Goal: Information Seeking & Learning: Learn about a topic

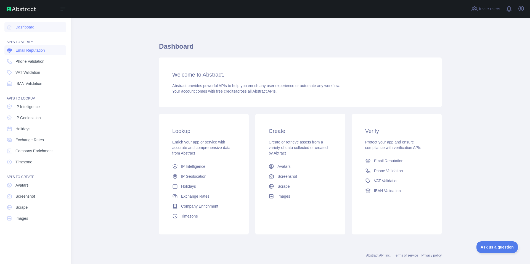
click at [47, 54] on link "Email Reputation" at bounding box center [35, 50] width 62 height 10
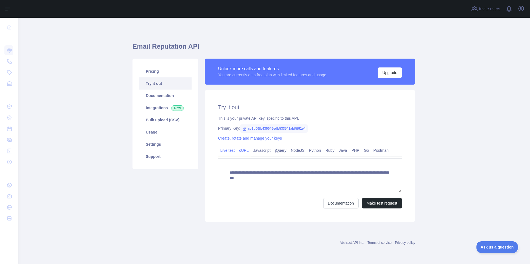
click at [244, 154] on link "cURL" at bounding box center [244, 150] width 14 height 9
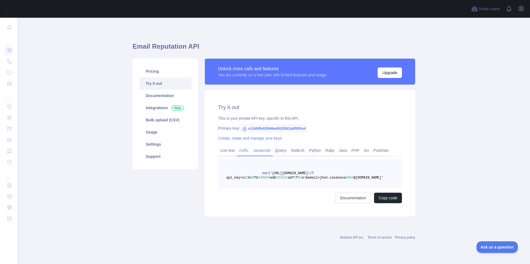
click at [252, 152] on link "Javascript" at bounding box center [262, 150] width 22 height 9
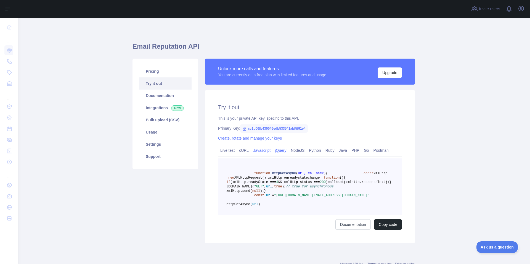
click at [275, 153] on link "jQuery" at bounding box center [281, 150] width 16 height 9
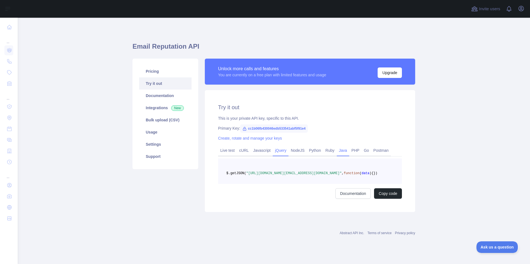
click at [341, 154] on link "Java" at bounding box center [343, 150] width 13 height 9
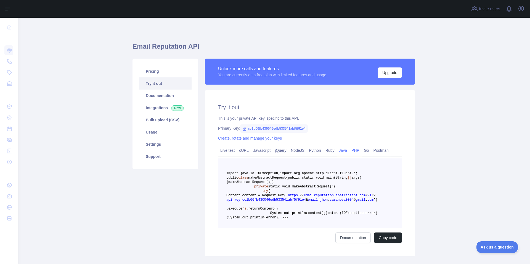
click at [349, 152] on link "PHP" at bounding box center [355, 150] width 12 height 9
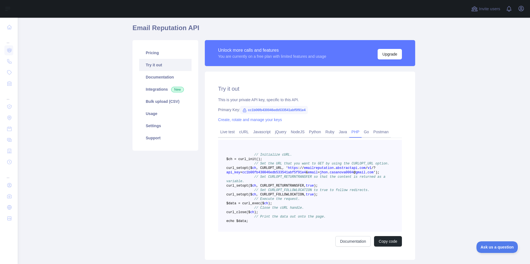
scroll to position [12, 0]
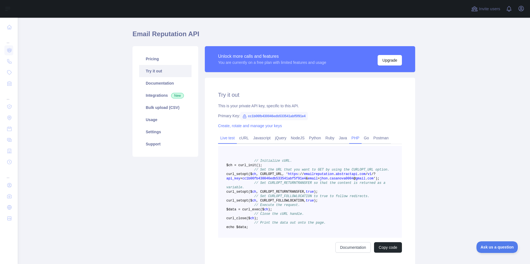
click at [225, 139] on link "Live test" at bounding box center [227, 137] width 19 height 9
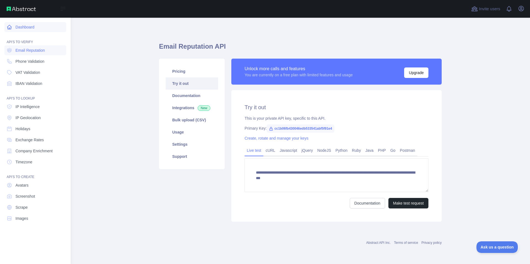
click at [25, 31] on link "Dashboard" at bounding box center [35, 27] width 62 height 10
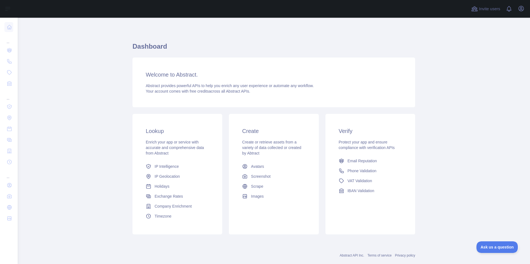
click at [84, 170] on main "Dashboard Welcome to Abstract. Abstract provides powerful APIs to help you enri…" at bounding box center [274, 141] width 513 height 246
click at [371, 162] on span "Email Reputation" at bounding box center [363, 161] width 30 height 6
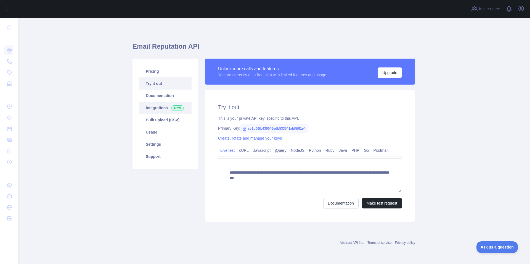
click at [173, 109] on span "New" at bounding box center [177, 108] width 13 height 6
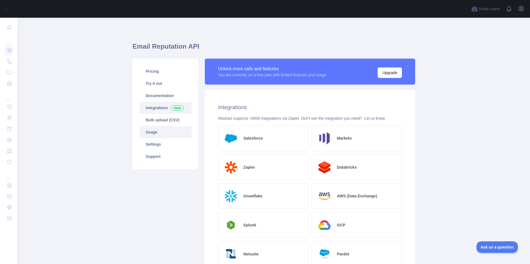
click at [160, 136] on link "Usage" at bounding box center [165, 132] width 52 height 12
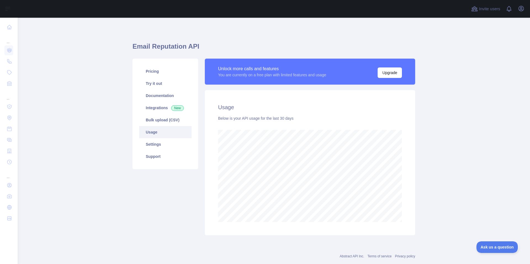
scroll to position [246, 508]
click at [155, 144] on link "Settings" at bounding box center [165, 144] width 52 height 12
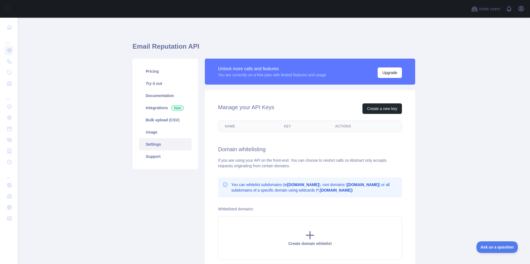
click at [279, 126] on th "Key" at bounding box center [303, 126] width 51 height 11
click at [286, 127] on th "Key" at bounding box center [303, 126] width 51 height 11
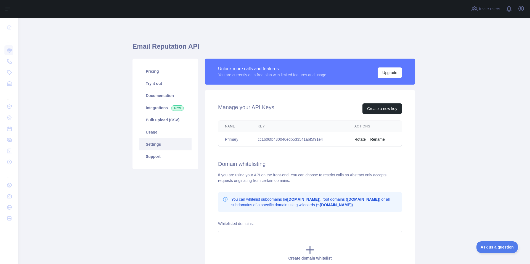
click at [286, 127] on th "Key" at bounding box center [299, 126] width 97 height 11
click at [228, 126] on th "Name" at bounding box center [235, 126] width 33 height 11
click at [261, 127] on th "Key" at bounding box center [299, 126] width 97 height 11
click at [255, 127] on th "Key" at bounding box center [299, 126] width 97 height 11
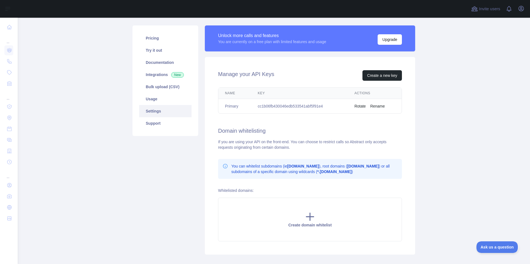
scroll to position [35, 0]
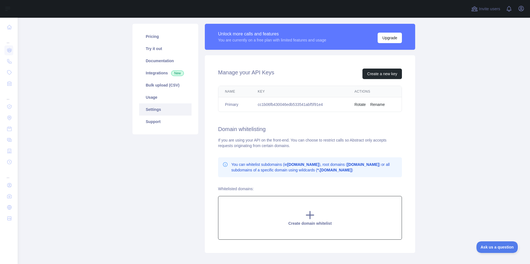
click at [306, 212] on icon at bounding box center [310, 214] width 11 height 11
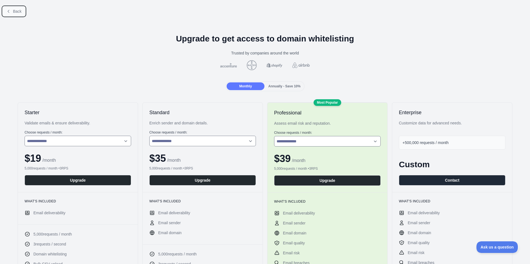
click at [9, 11] on icon at bounding box center [8, 11] width 4 height 4
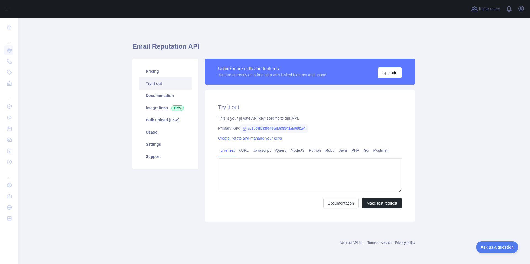
type textarea "**********"
click at [170, 146] on link "Settings" at bounding box center [165, 144] width 52 height 12
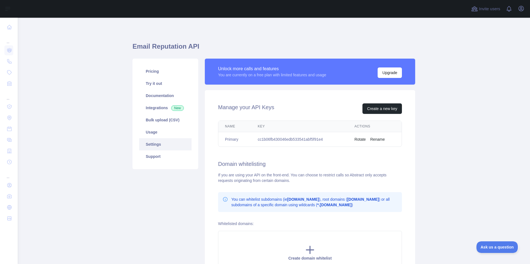
click at [291, 138] on td "cc1b06fb430046edb533541abf5f91e4" at bounding box center [299, 139] width 97 height 15
click at [281, 141] on td "cc1b06fb430046edb533541abf5f91e4" at bounding box center [299, 139] width 97 height 15
click at [156, 83] on link "Try it out" at bounding box center [165, 83] width 52 height 12
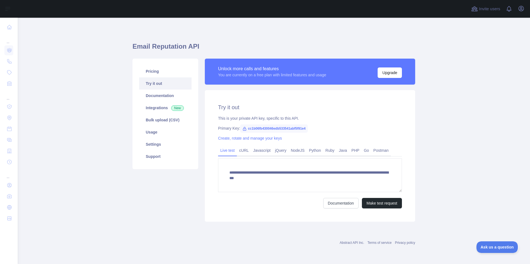
click at [244, 129] on icon at bounding box center [244, 128] width 3 height 3
drag, startPoint x: 247, startPoint y: 128, endPoint x: 307, endPoint y: 128, distance: 59.9
click at [307, 128] on span "cc1b06fb430046edb533541abf5f91e4" at bounding box center [274, 128] width 68 height 8
copy span "cc1b06fb430046edb533541abf5f91e4"
click at [158, 134] on link "Usage" at bounding box center [165, 132] width 52 height 12
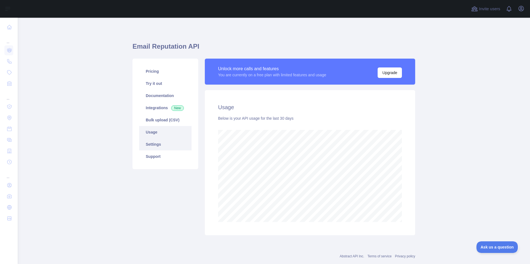
scroll to position [246, 508]
click at [154, 144] on link "Settings" at bounding box center [165, 144] width 52 height 12
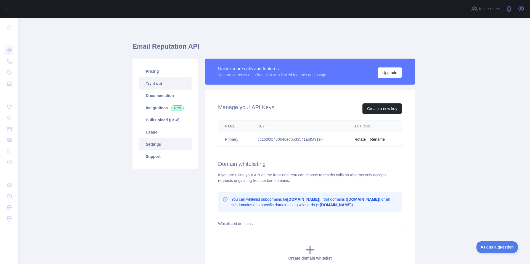
click at [150, 85] on link "Try it out" at bounding box center [165, 83] width 52 height 12
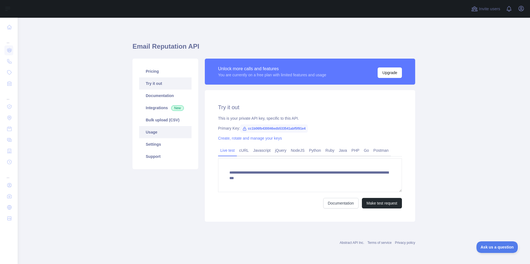
click at [164, 132] on link "Usage" at bounding box center [165, 132] width 52 height 12
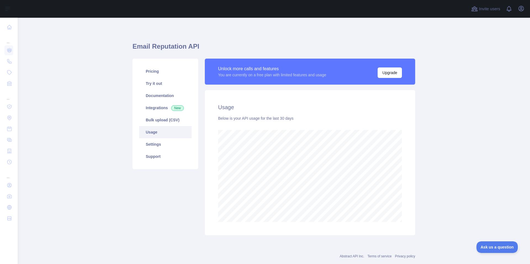
scroll to position [246, 508]
click at [169, 131] on link "Usage" at bounding box center [165, 132] width 52 height 12
click at [154, 76] on link "Pricing" at bounding box center [165, 71] width 52 height 12
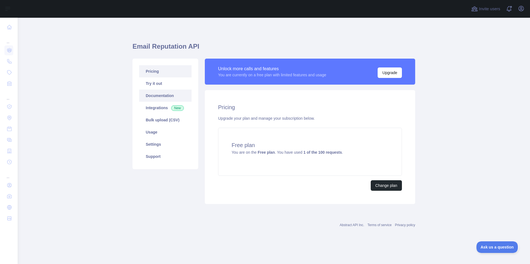
drag, startPoint x: 171, startPoint y: 97, endPoint x: 169, endPoint y: 94, distance: 3.7
click at [170, 96] on link "Documentation" at bounding box center [165, 96] width 52 height 12
click at [157, 84] on link "Try it out" at bounding box center [165, 83] width 52 height 12
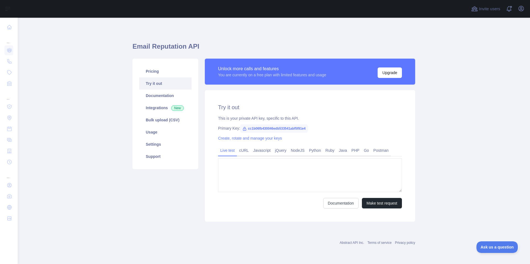
type textarea "**********"
click at [241, 152] on link "cURL" at bounding box center [244, 150] width 14 height 9
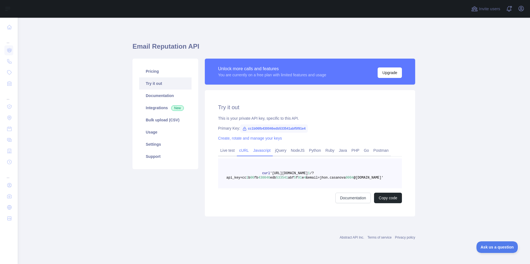
click at [254, 151] on link "Javascript" at bounding box center [262, 150] width 22 height 9
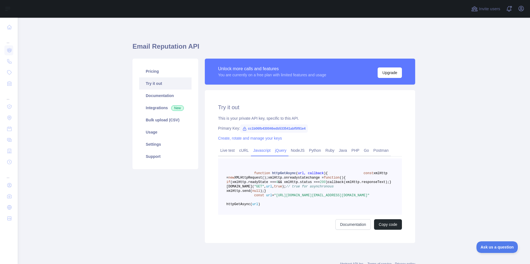
click at [274, 151] on link "jQuery" at bounding box center [281, 150] width 16 height 9
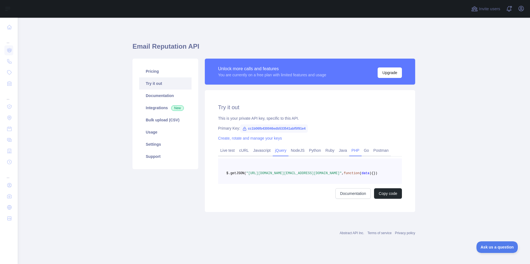
click at [349, 154] on link "PHP" at bounding box center [355, 150] width 12 height 9
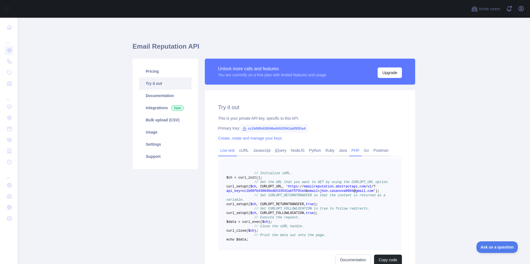
click at [230, 149] on link "Live test" at bounding box center [227, 150] width 19 height 9
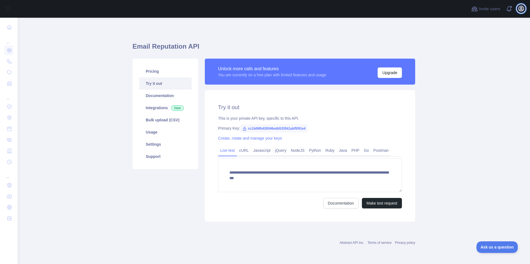
click at [521, 10] on icon "button" at bounding box center [521, 8] width 5 height 5
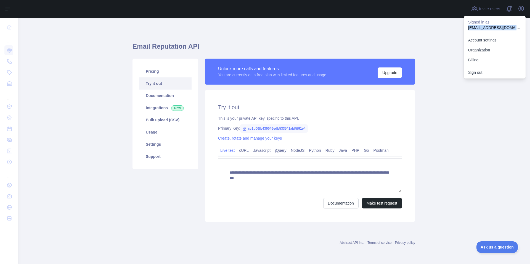
drag, startPoint x: 468, startPoint y: 27, endPoint x: 519, endPoint y: 30, distance: 51.2
click at [519, 30] on div "Signed in as jhon.casanova0004@gmail.com" at bounding box center [495, 25] width 62 height 18
click at [364, 124] on div "**********" at bounding box center [310, 156] width 211 height 132
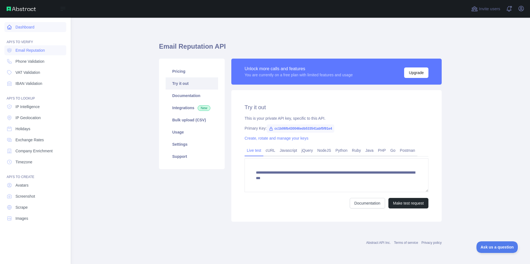
click at [18, 28] on link "Dashboard" at bounding box center [35, 27] width 62 height 10
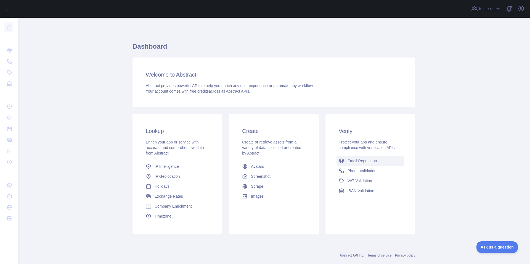
click at [371, 164] on link "Email Reputation" at bounding box center [371, 161] width 68 height 10
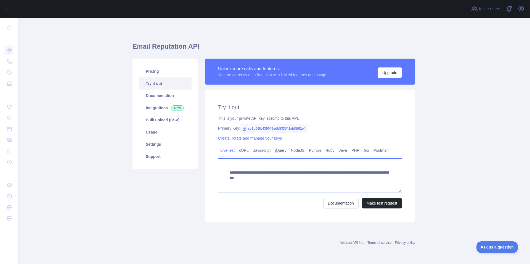
drag, startPoint x: 324, startPoint y: 178, endPoint x: 380, endPoint y: 178, distance: 56.1
click at [380, 178] on textarea "**********" at bounding box center [310, 175] width 184 height 34
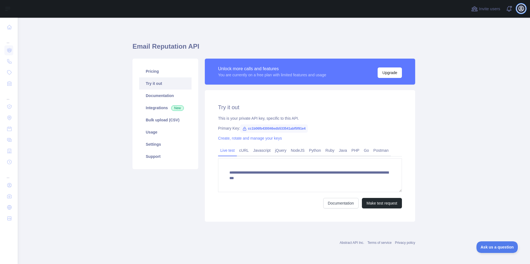
click at [521, 8] on icon "button" at bounding box center [521, 8] width 5 height 5
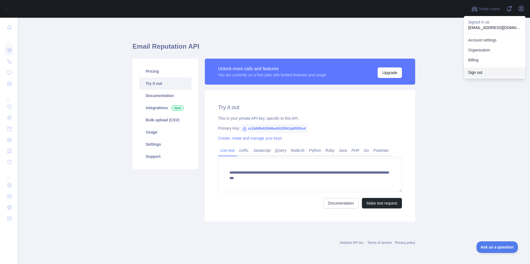
click at [486, 73] on button "Sign out" at bounding box center [495, 72] width 62 height 10
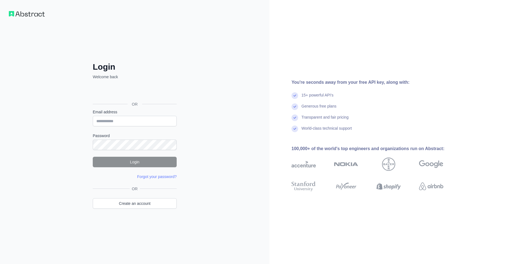
click at [154, 91] on div "Sign in with Google. Opens in new tab" at bounding box center [134, 92] width 83 height 12
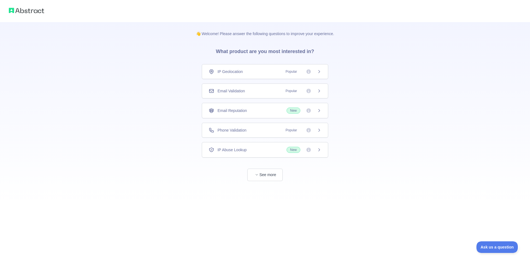
click at [286, 93] on span "Popular" at bounding box center [292, 91] width 18 height 6
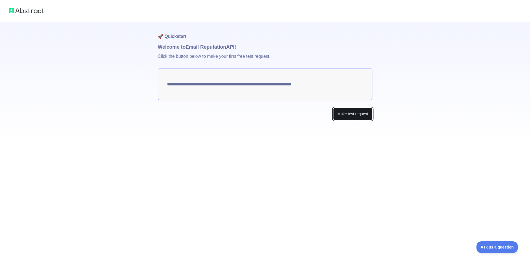
drag, startPoint x: 362, startPoint y: 116, endPoint x: 341, endPoint y: 113, distance: 21.0
click at [342, 150] on div "**********" at bounding box center [265, 132] width 530 height 264
click at [359, 113] on button "Make test request" at bounding box center [352, 114] width 39 height 12
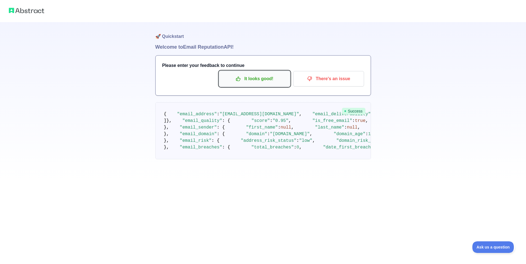
click at [263, 79] on p "It looks good!" at bounding box center [254, 78] width 62 height 9
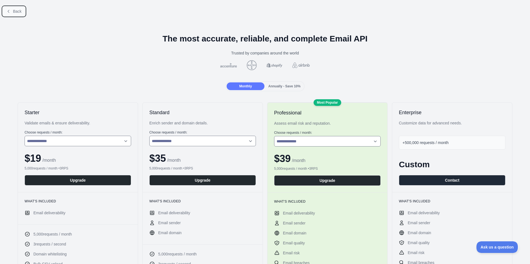
click at [14, 11] on span "Back" at bounding box center [17, 11] width 9 height 4
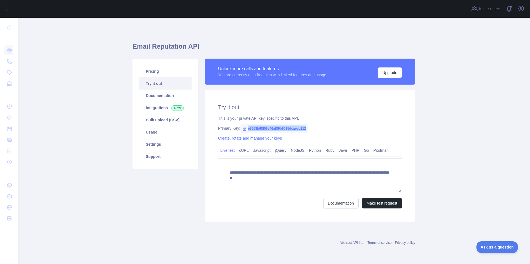
drag, startPoint x: 246, startPoint y: 129, endPoint x: 325, endPoint y: 129, distance: 79.0
click at [325, 129] on div "Primary Key: e3968b68f09e46af89b9015dcaeec212" at bounding box center [310, 128] width 184 height 6
copy span "e3968b68f09e46af89b9015dcaeec212"
click at [159, 143] on link "Settings" at bounding box center [165, 144] width 52 height 12
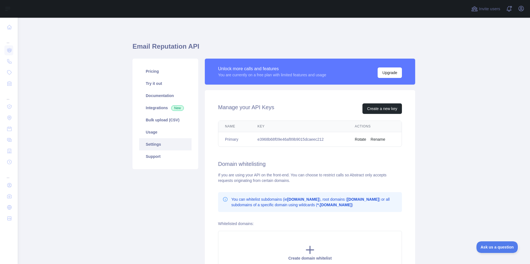
click at [378, 137] on button "Rename" at bounding box center [378, 139] width 15 height 6
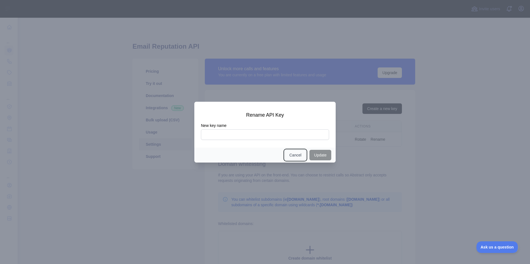
click at [296, 158] on button "Cancel" at bounding box center [296, 155] width 22 height 10
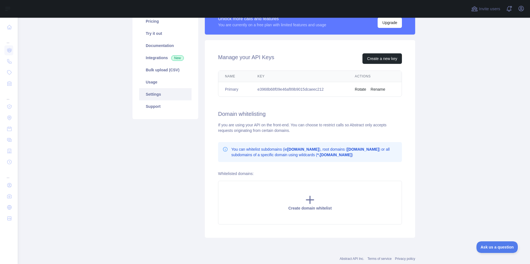
scroll to position [65, 0]
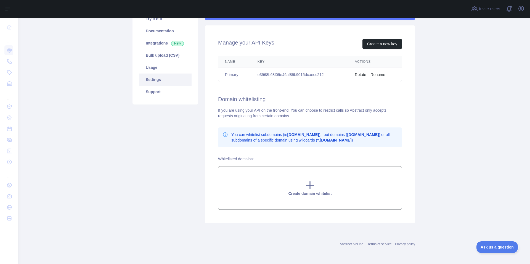
click at [298, 185] on div "Create domain whitelist" at bounding box center [310, 188] width 184 height 44
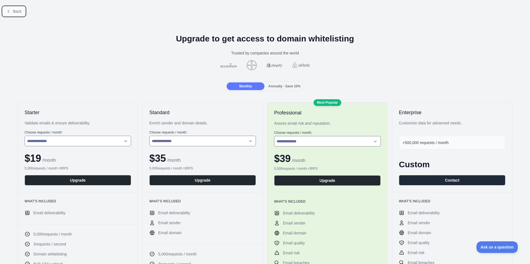
click at [16, 12] on span "Back" at bounding box center [17, 11] width 9 height 4
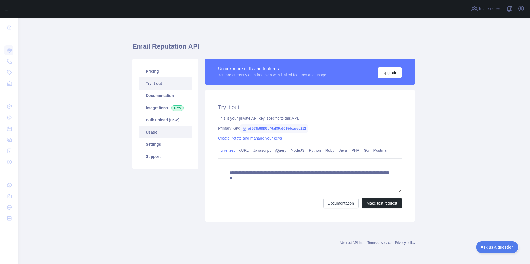
click at [159, 133] on link "Usage" at bounding box center [165, 132] width 52 height 12
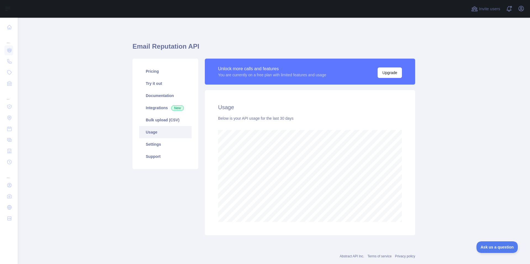
scroll to position [246, 508]
click at [161, 145] on link "Settings" at bounding box center [165, 144] width 52 height 12
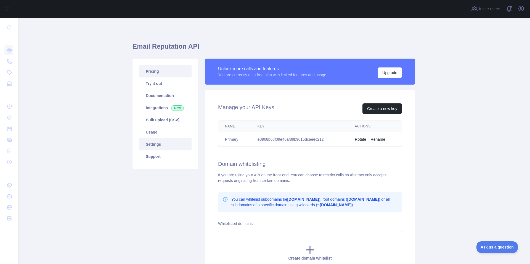
click at [159, 71] on link "Pricing" at bounding box center [165, 71] width 52 height 12
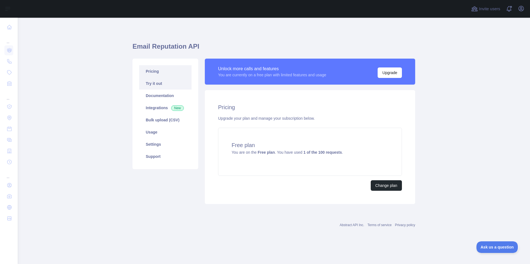
click at [167, 83] on link "Try it out" at bounding box center [165, 83] width 52 height 12
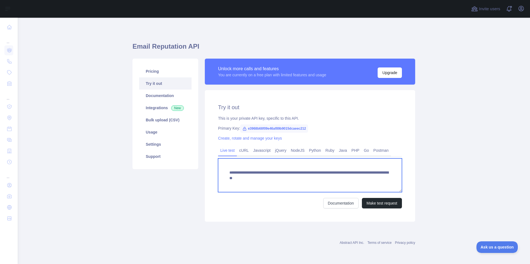
drag, startPoint x: 299, startPoint y: 172, endPoint x: 224, endPoint y: 172, distance: 75.1
click at [224, 172] on textarea "**********" at bounding box center [310, 175] width 184 height 34
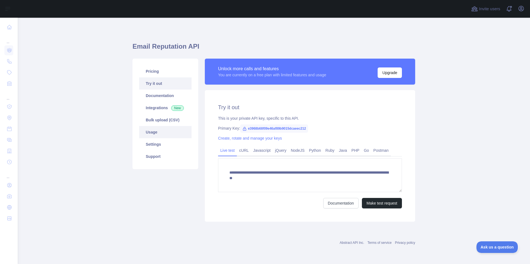
click at [152, 131] on link "Usage" at bounding box center [165, 132] width 52 height 12
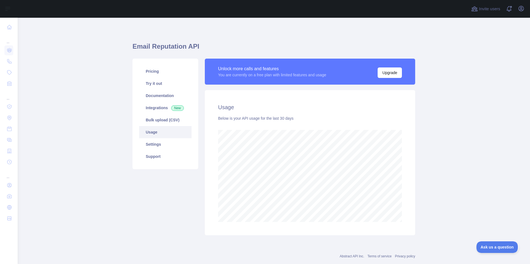
scroll to position [246, 508]
click at [155, 81] on link "Try it out" at bounding box center [165, 83] width 52 height 12
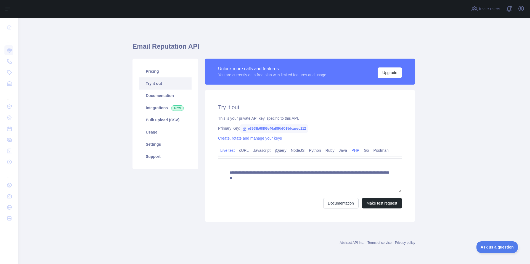
click at [353, 152] on link "PHP" at bounding box center [355, 150] width 12 height 9
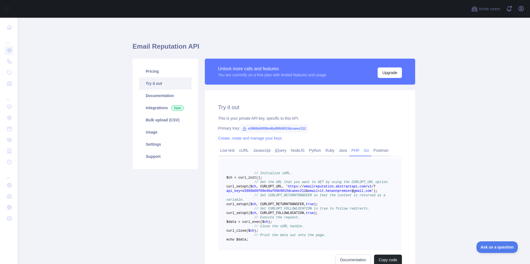
click at [362, 149] on link "Go" at bounding box center [367, 150] width 10 height 9
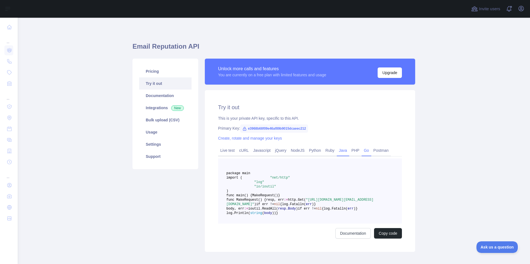
click at [337, 148] on link "Java" at bounding box center [343, 150] width 13 height 9
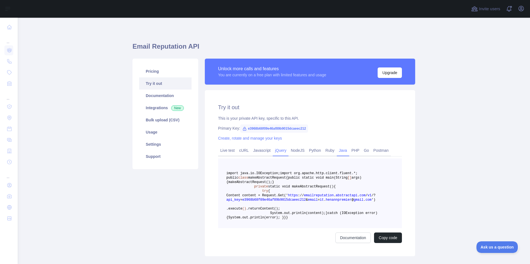
click at [273, 152] on link "jQuery" at bounding box center [281, 150] width 16 height 9
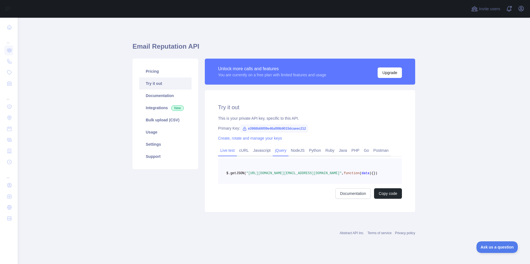
click at [223, 149] on link "Live test" at bounding box center [227, 150] width 19 height 9
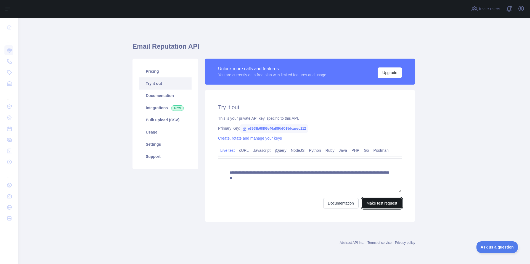
click at [366, 201] on button "Make test request" at bounding box center [382, 203] width 40 height 10
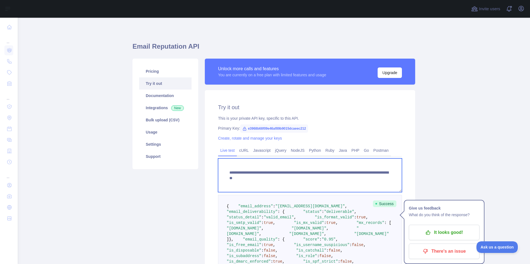
click at [339, 178] on textarea "**********" at bounding box center [310, 175] width 184 height 34
click at [321, 179] on textarea "**********" at bounding box center [310, 175] width 184 height 34
click at [374, 177] on textarea "**********" at bounding box center [310, 175] width 184 height 34
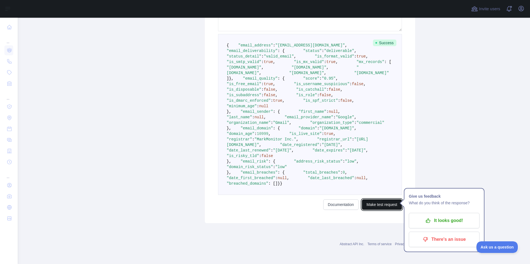
click at [384, 207] on button "Make test request" at bounding box center [382, 204] width 40 height 10
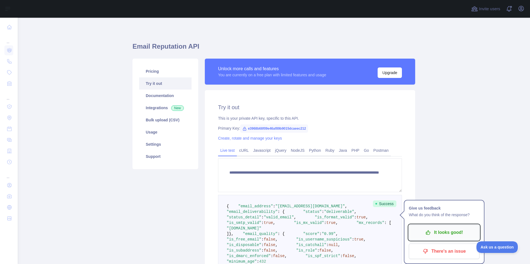
click at [439, 228] on p "It looks good!" at bounding box center [444, 232] width 62 height 9
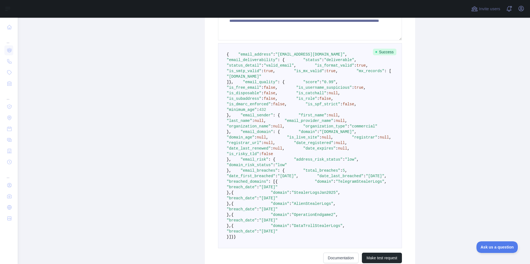
scroll to position [174, 0]
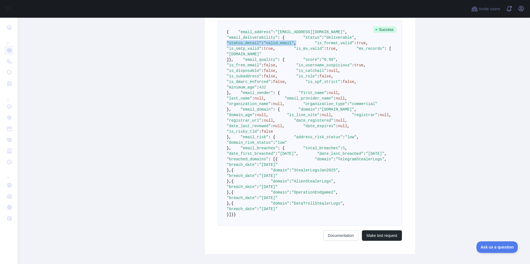
drag, startPoint x: 317, startPoint y: 52, endPoint x: 241, endPoint y: 53, distance: 76.0
click at [241, 53] on pre "{ "email_address" : "it.hpc@henann.com" , "email_deliverability" : { "status" :…" at bounding box center [310, 123] width 184 height 205
copy span ""status_detail" : "valid_email" ,"
click at [293, 34] on span ""it.hpc@henann.com"" at bounding box center [310, 32] width 70 height 4
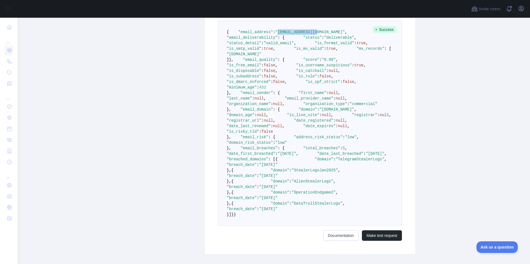
drag, startPoint x: 272, startPoint y: 36, endPoint x: 308, endPoint y: 36, distance: 36.2
click at [308, 34] on span ""it.hpc@henann.com"" at bounding box center [310, 32] width 70 height 4
copy span "it.hpc@henann.com"
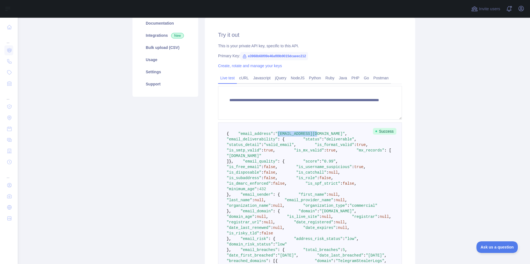
scroll to position [35, 0]
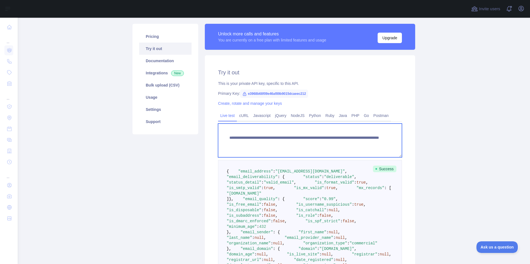
drag, startPoint x: 322, startPoint y: 143, endPoint x: 358, endPoint y: 143, distance: 35.9
click at [358, 143] on textarea "**********" at bounding box center [310, 140] width 184 height 34
click at [377, 148] on textarea "**********" at bounding box center [310, 140] width 184 height 34
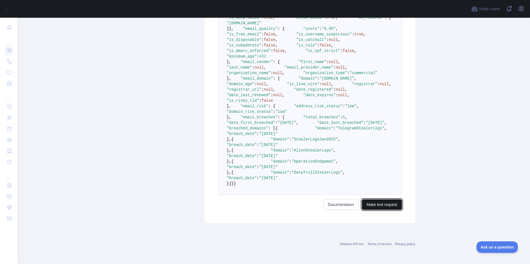
click at [391, 203] on button "Make test request" at bounding box center [382, 204] width 40 height 10
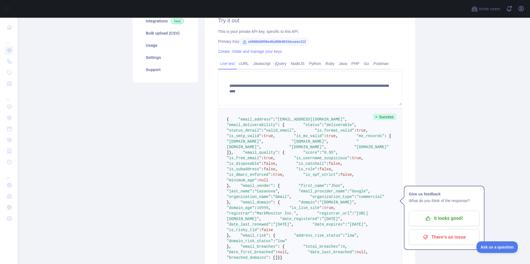
scroll to position [91, 0]
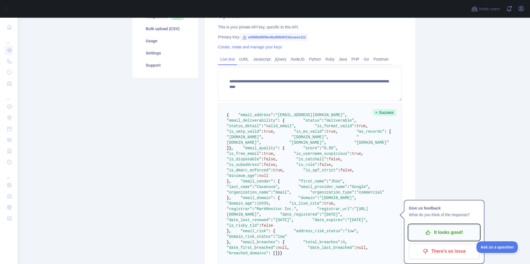
click at [426, 233] on p "It looks good!" at bounding box center [444, 232] width 62 height 9
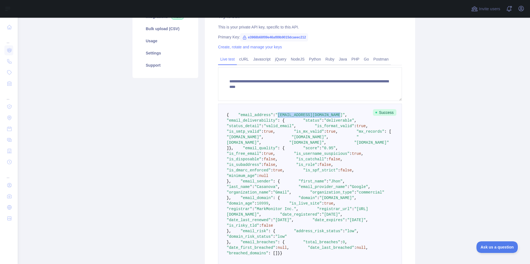
drag, startPoint x: 328, startPoint y: 119, endPoint x: 272, endPoint y: 121, distance: 56.4
click at [275, 117] on span ""jhon.casanova0004@gmail.com"" at bounding box center [310, 115] width 70 height 4
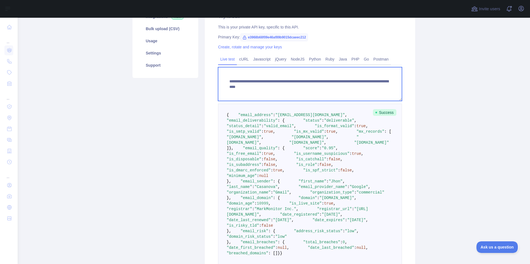
click at [363, 82] on textarea "**********" at bounding box center [310, 84] width 184 height 34
drag, startPoint x: 322, startPoint y: 83, endPoint x: 386, endPoint y: 83, distance: 64.4
click at [386, 83] on textarea "**********" at bounding box center [310, 84] width 184 height 34
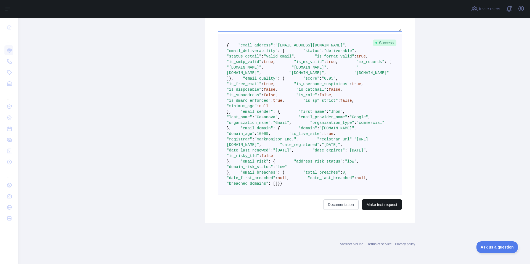
type textarea "**********"
click at [395, 209] on button "Make test request" at bounding box center [382, 204] width 40 height 10
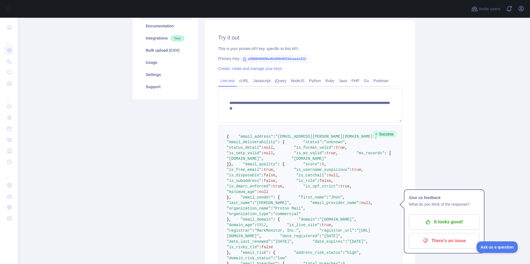
scroll to position [56, 0]
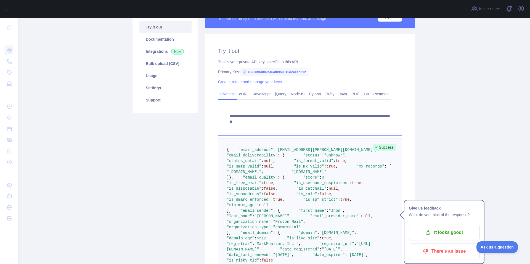
drag, startPoint x: 322, startPoint y: 116, endPoint x: 370, endPoint y: 135, distance: 51.5
click at [372, 119] on textarea "**********" at bounding box center [310, 119] width 184 height 34
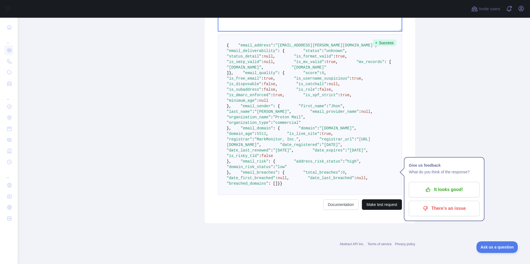
type textarea "**********"
click at [380, 210] on button "Make test request" at bounding box center [382, 204] width 40 height 10
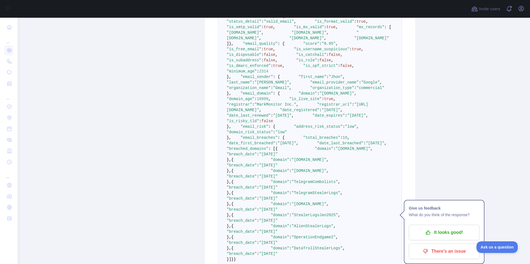
scroll to position [0, 0]
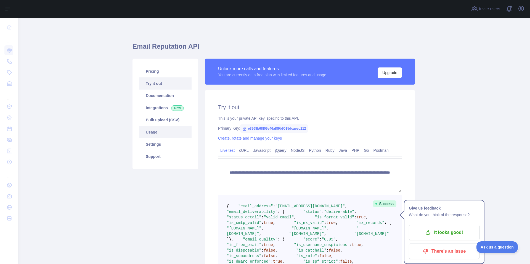
click at [143, 135] on link "Usage" at bounding box center [165, 132] width 52 height 12
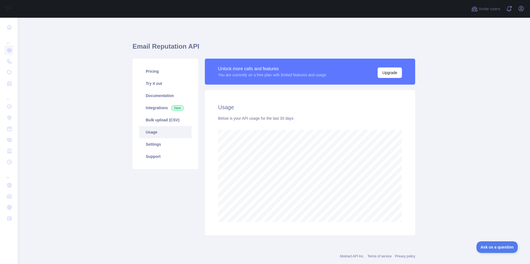
scroll to position [246, 508]
click at [163, 84] on link "Try it out" at bounding box center [165, 83] width 52 height 12
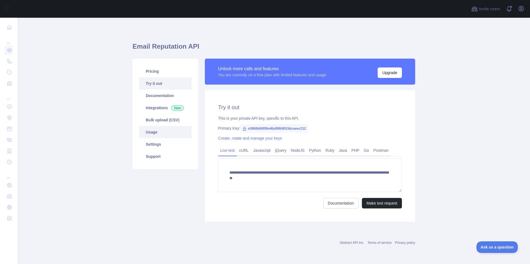
click at [165, 132] on link "Usage" at bounding box center [165, 132] width 52 height 12
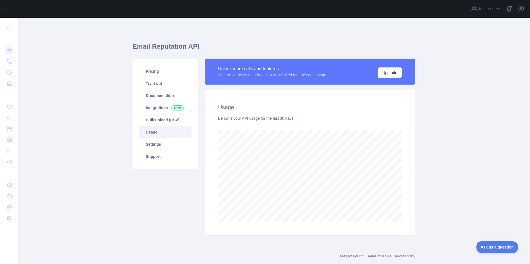
scroll to position [246, 508]
click at [165, 142] on link "Settings" at bounding box center [165, 144] width 52 height 12
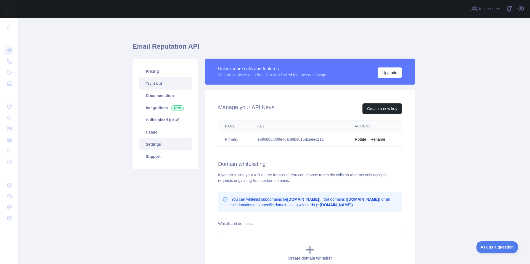
click at [164, 86] on link "Try it out" at bounding box center [165, 83] width 52 height 12
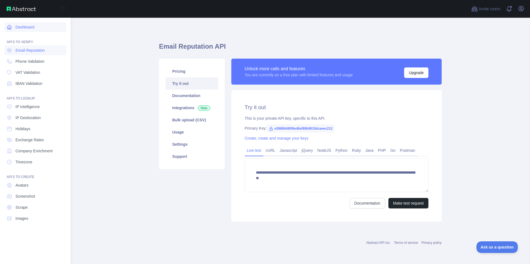
click at [19, 25] on link "Dashboard" at bounding box center [35, 27] width 62 height 10
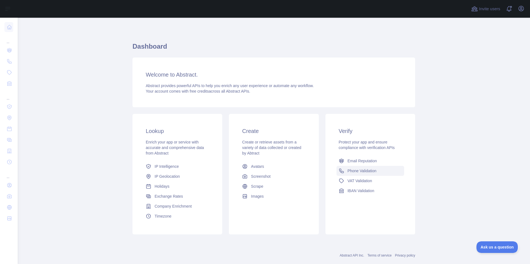
click at [370, 173] on link "Phone Validation" at bounding box center [371, 171] width 68 height 10
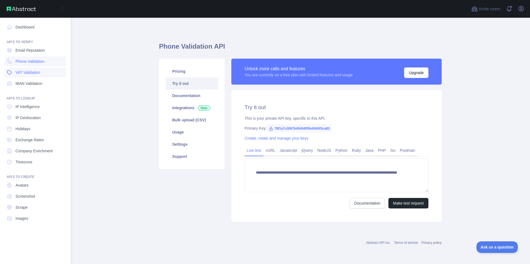
click at [47, 69] on link "VAT Validation" at bounding box center [35, 72] width 62 height 10
click at [50, 87] on link "IBAN Validation" at bounding box center [35, 83] width 62 height 10
click at [47, 107] on link "IP Intelligence" at bounding box center [35, 107] width 62 height 10
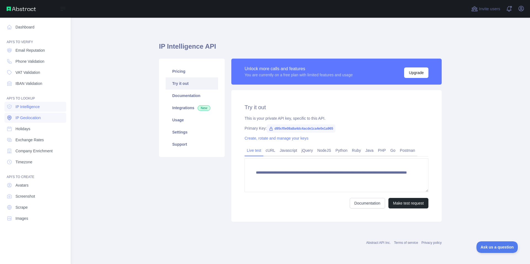
click at [46, 118] on link "IP Geolocation" at bounding box center [35, 118] width 62 height 10
click at [39, 133] on link "Holidays" at bounding box center [35, 129] width 62 height 10
click at [43, 140] on link "Exchange Rates" at bounding box center [35, 140] width 62 height 10
click at [46, 150] on span "Company Enrichment" at bounding box center [33, 151] width 37 height 6
click at [46, 161] on link "Timezone" at bounding box center [35, 162] width 62 height 10
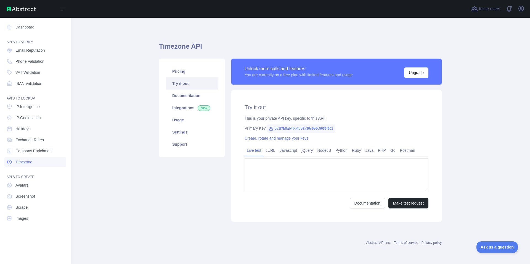
type textarea "**********"
click at [36, 185] on link "Avatars" at bounding box center [35, 185] width 62 height 10
click at [25, 208] on span "Scrape" at bounding box center [21, 207] width 12 height 6
click at [36, 217] on link "Images" at bounding box center [35, 218] width 62 height 10
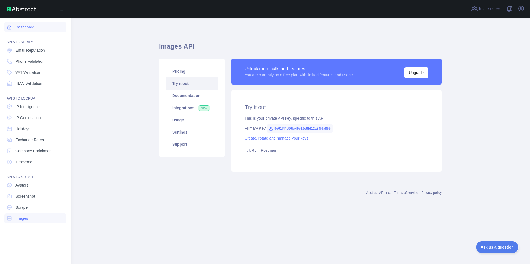
click at [38, 28] on link "Dashboard" at bounding box center [35, 27] width 62 height 10
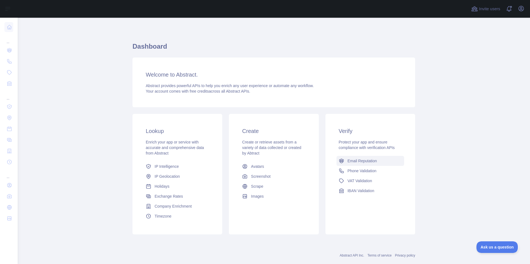
click at [358, 160] on span "Email Reputation" at bounding box center [363, 161] width 30 height 6
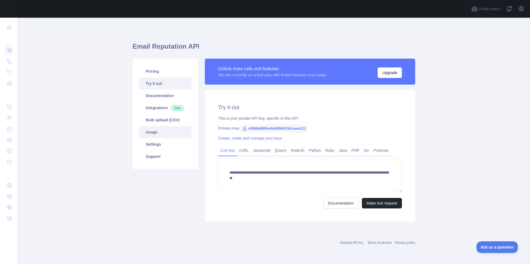
click at [161, 131] on link "Usage" at bounding box center [165, 132] width 52 height 12
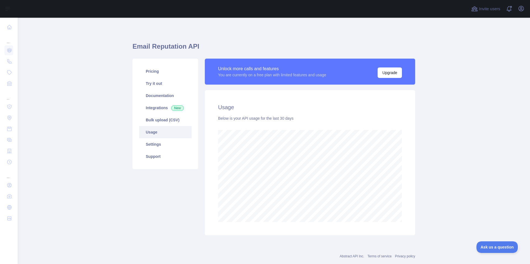
scroll to position [246, 508]
click at [156, 87] on link "Try it out" at bounding box center [165, 83] width 52 height 12
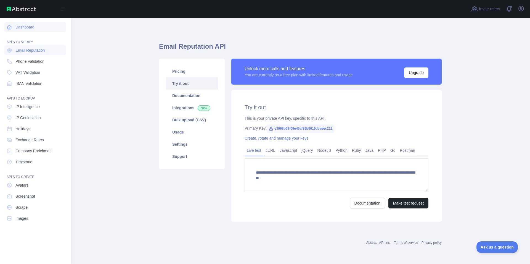
click at [27, 28] on link "Dashboard" at bounding box center [35, 27] width 62 height 10
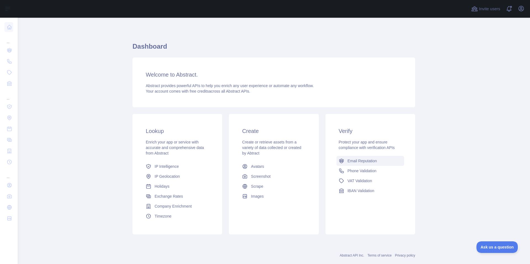
click at [365, 164] on link "Email Reputation" at bounding box center [371, 161] width 68 height 10
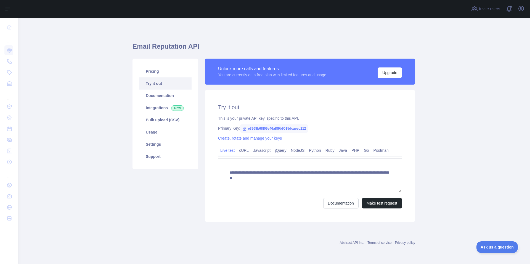
click at [162, 85] on link "Try it out" at bounding box center [165, 83] width 52 height 12
click at [162, 140] on link "Settings" at bounding box center [165, 144] width 52 height 12
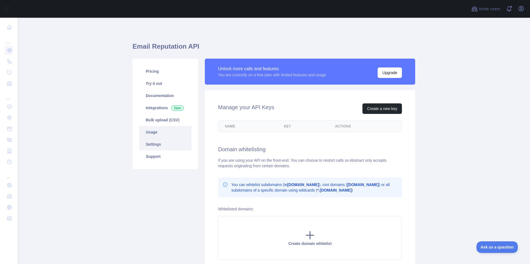
click at [165, 130] on link "Usage" at bounding box center [165, 132] width 52 height 12
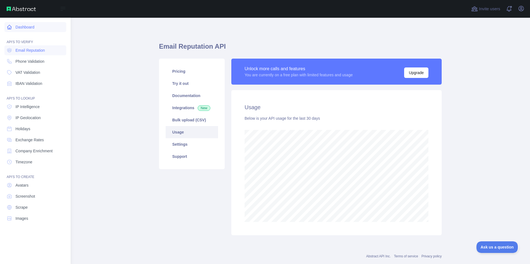
scroll to position [246, 455]
click at [21, 24] on link "Dashboard" at bounding box center [35, 27] width 62 height 10
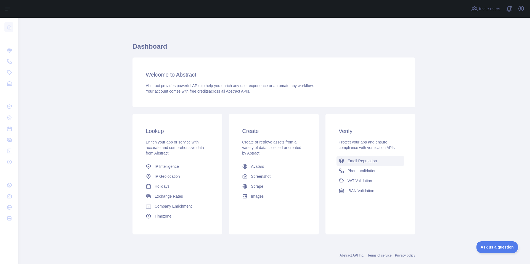
click at [353, 161] on span "Email Reputation" at bounding box center [363, 161] width 30 height 6
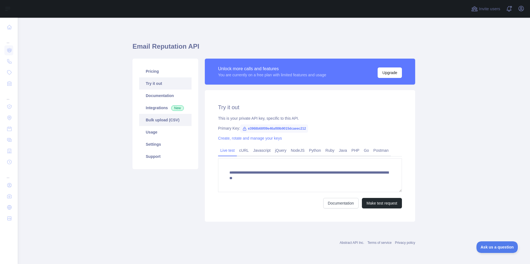
click at [156, 124] on link "Bulk upload (CSV)" at bounding box center [165, 120] width 52 height 12
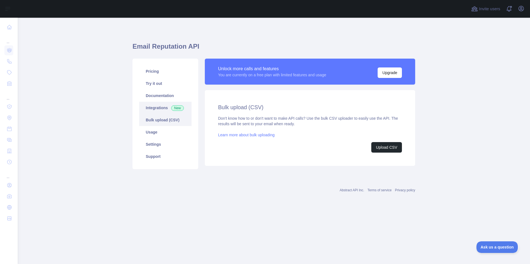
click at [154, 112] on link "Integrations New" at bounding box center [165, 108] width 52 height 12
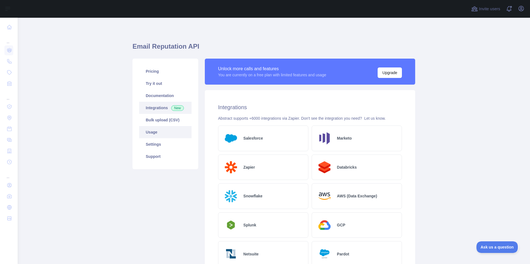
click at [153, 131] on link "Usage" at bounding box center [165, 132] width 52 height 12
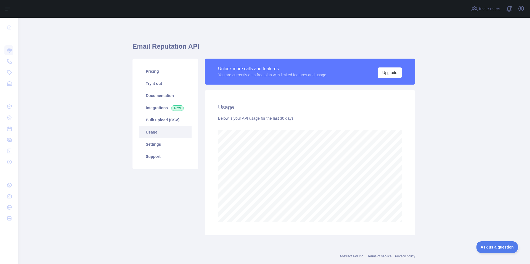
scroll to position [246, 508]
click at [152, 143] on link "Settings" at bounding box center [165, 144] width 52 height 12
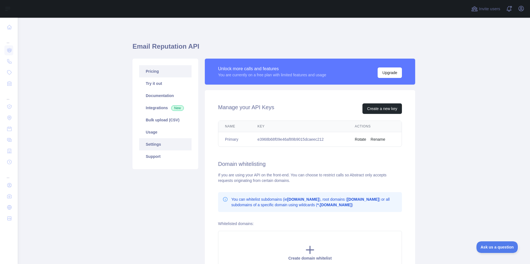
click at [157, 71] on link "Pricing" at bounding box center [165, 71] width 52 height 12
